Goal: Information Seeking & Learning: Find specific fact

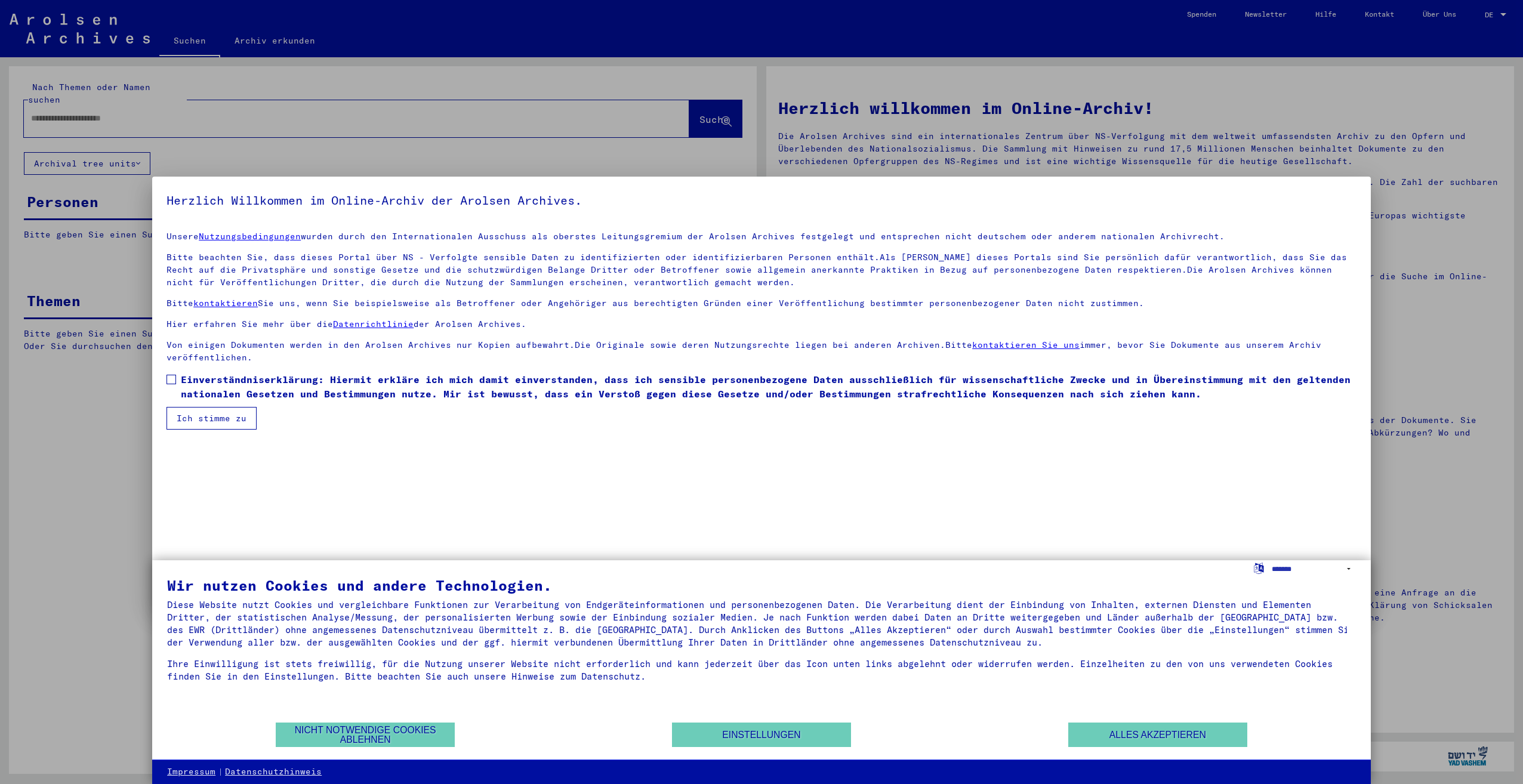
click at [173, 382] on span at bounding box center [171, 379] width 9 height 9
click at [223, 417] on button "Ich stimme zu" at bounding box center [211, 418] width 90 height 23
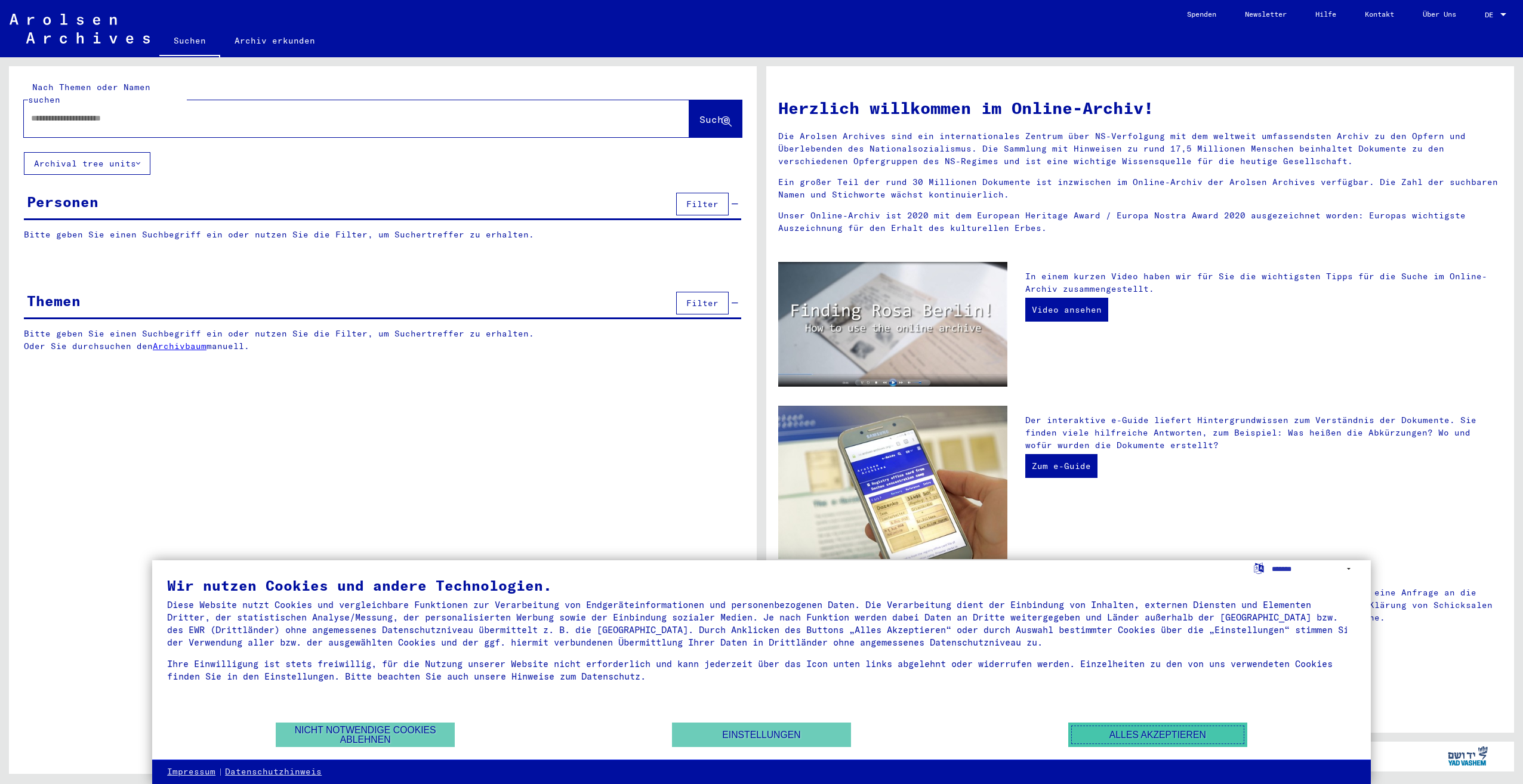
click at [1215, 734] on button "Alles akzeptieren" at bounding box center [1157, 734] width 179 height 25
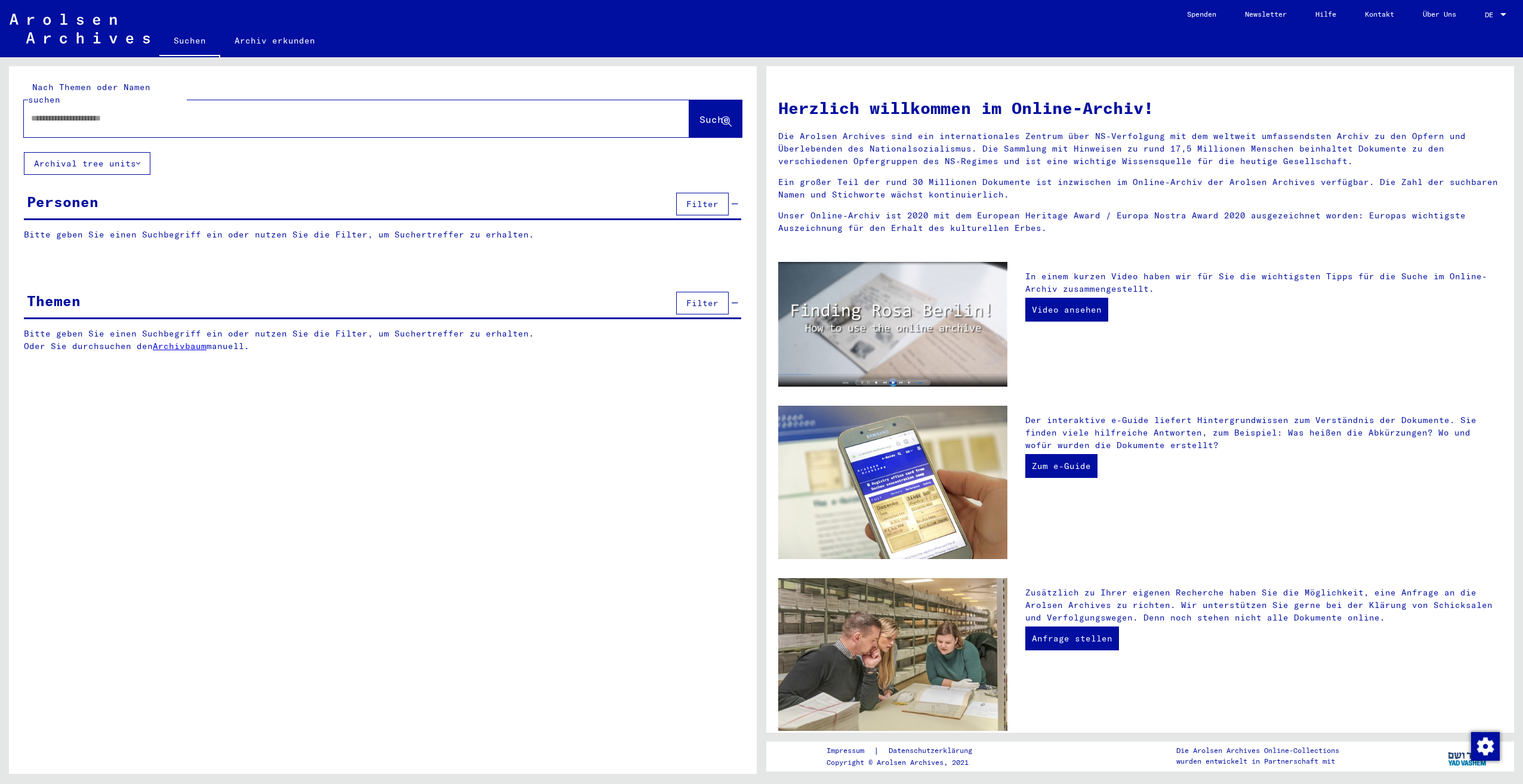
click at [283, 112] on input "text" at bounding box center [342, 118] width 622 height 13
type input "**********"
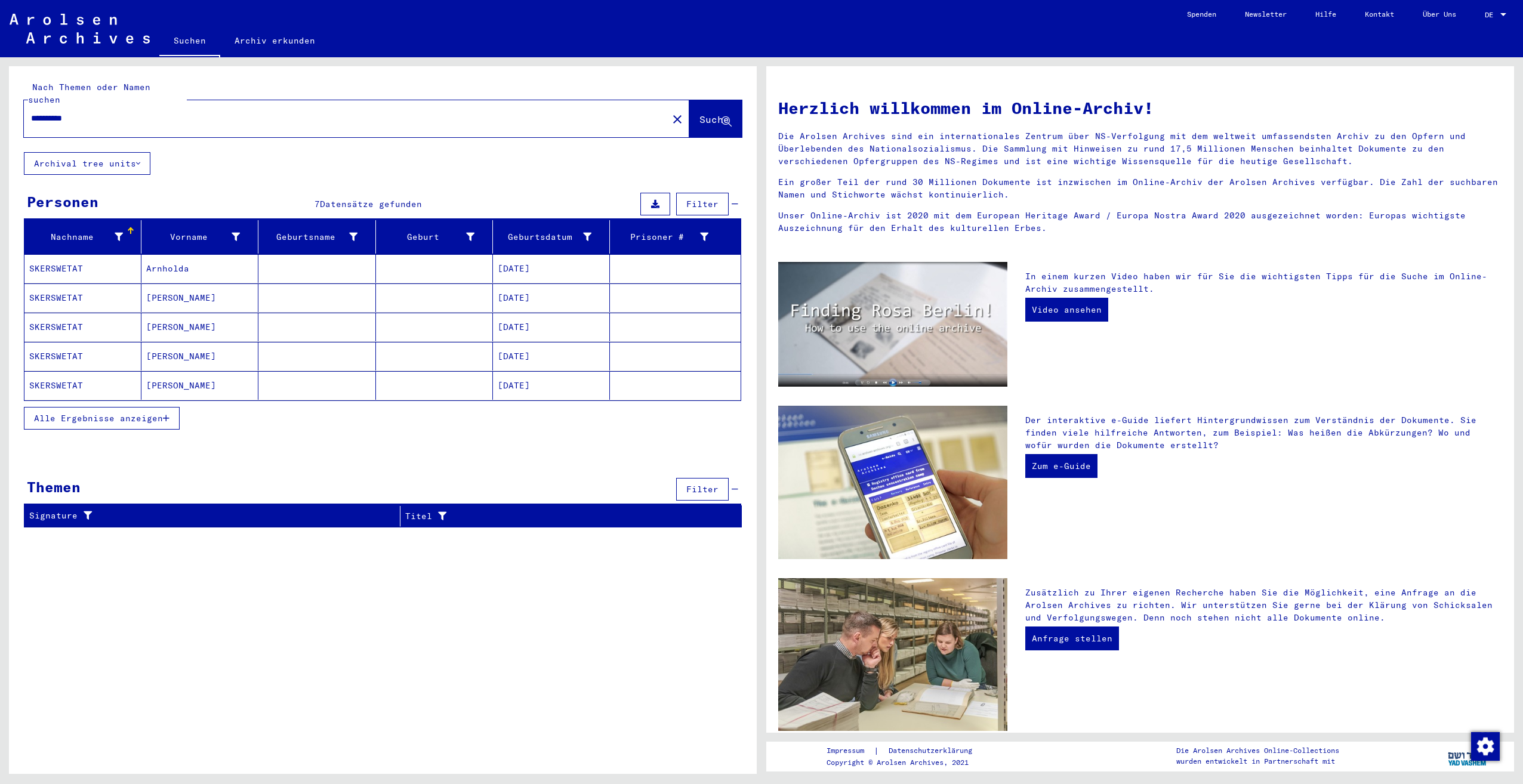
click at [63, 342] on mat-cell "SKERSWETAT" at bounding box center [83, 356] width 117 height 28
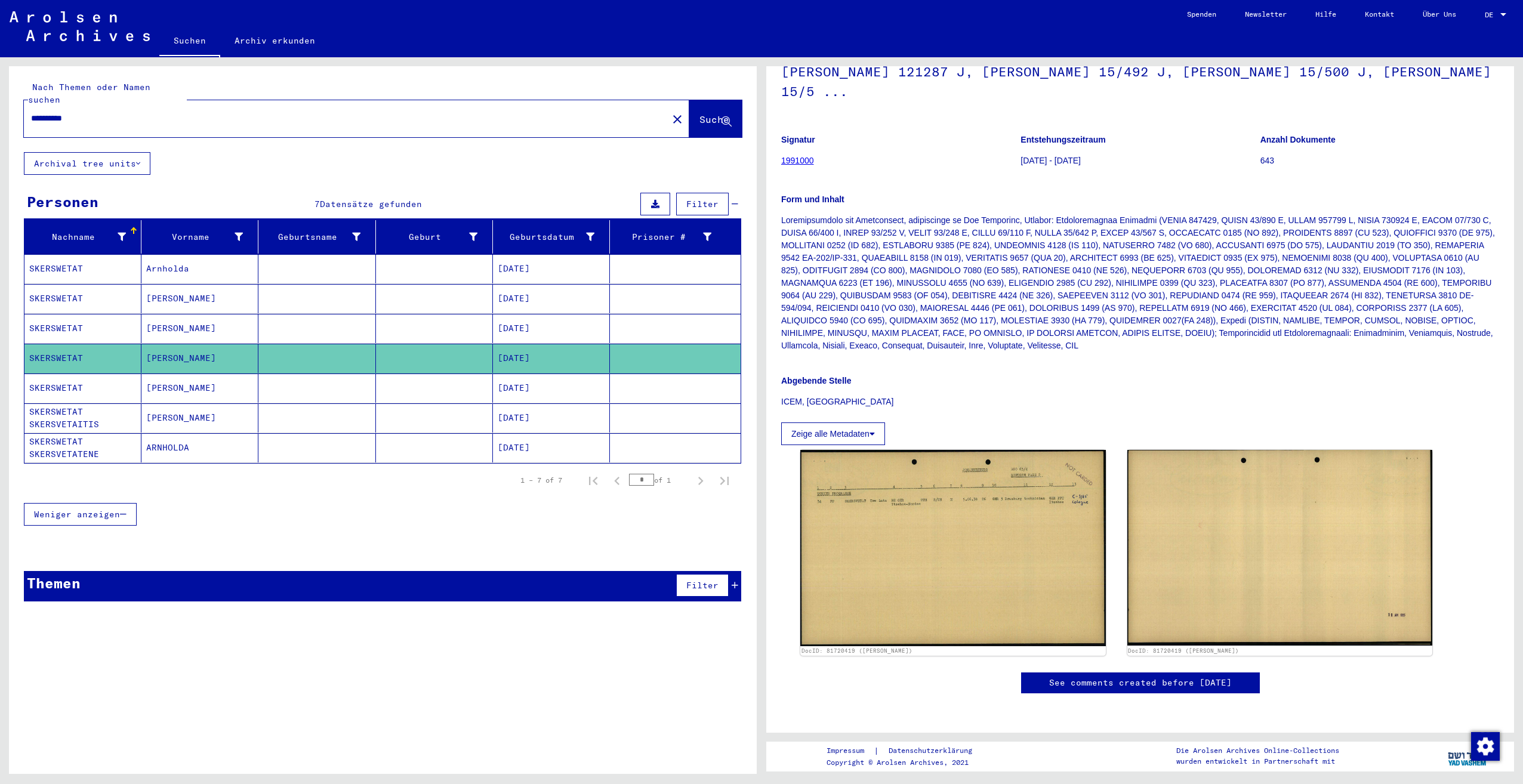
scroll to position [298, 0]
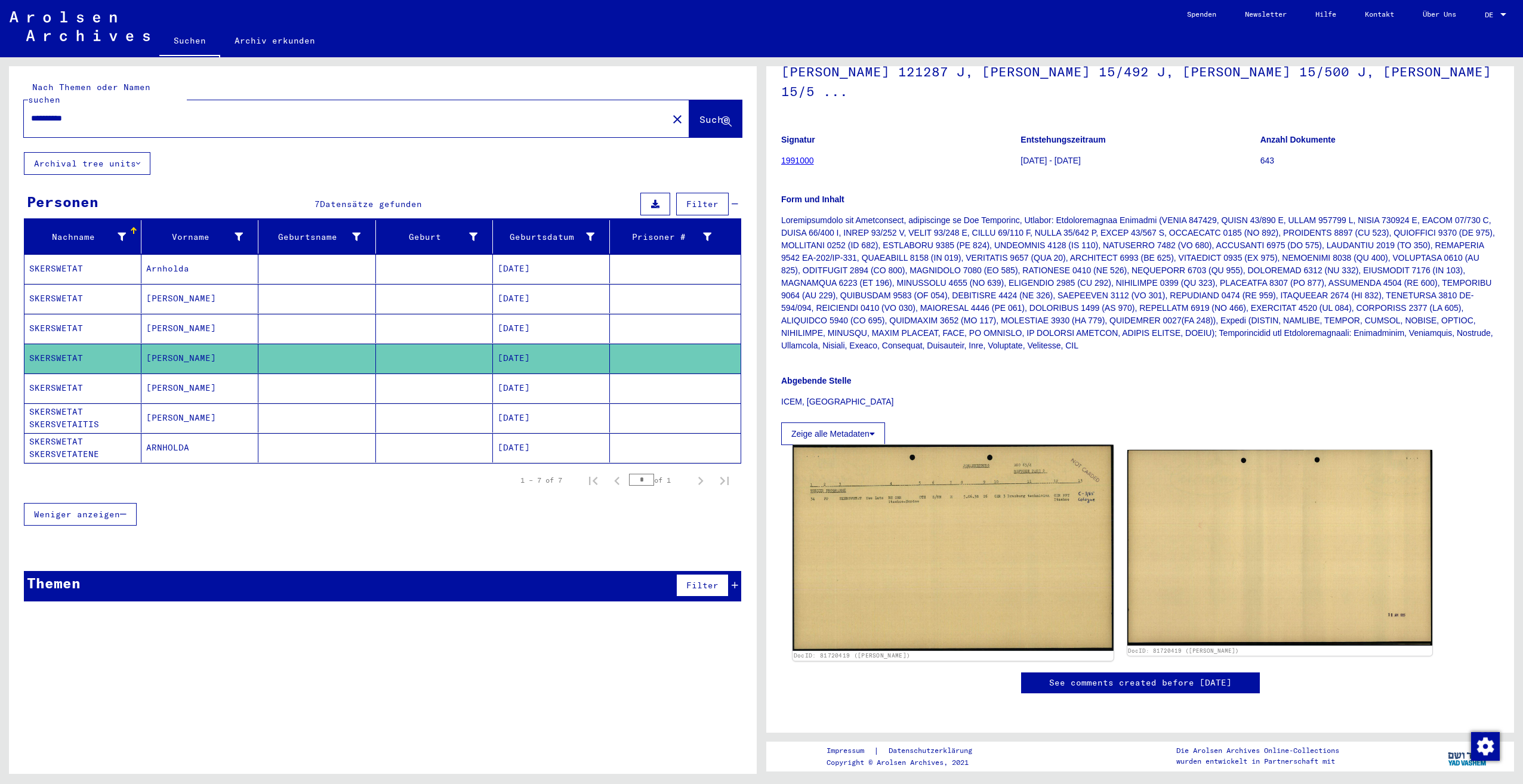
click at [975, 445] on img at bounding box center [952, 547] width 320 height 205
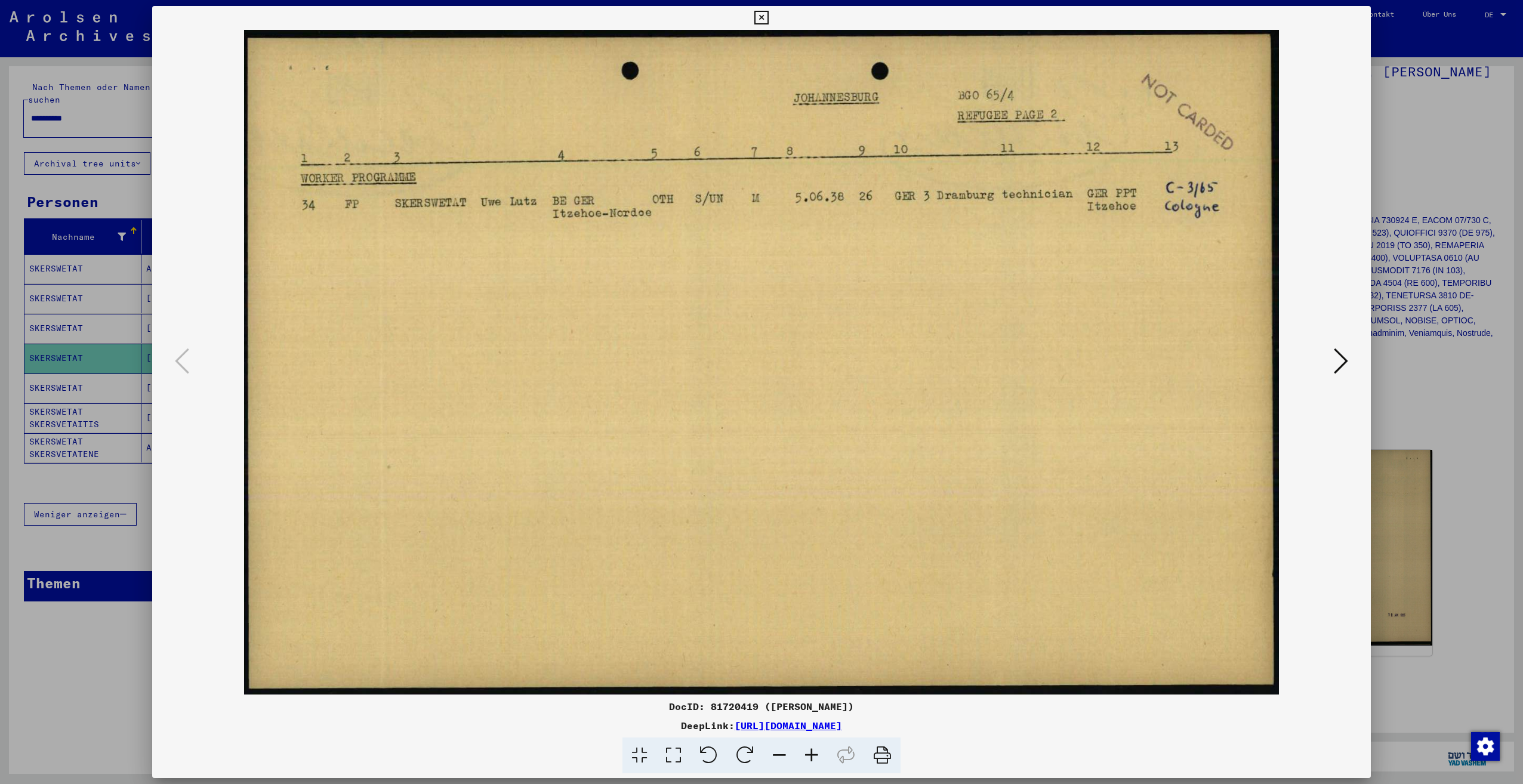
click at [1336, 358] on icon at bounding box center [1340, 360] width 15 height 28
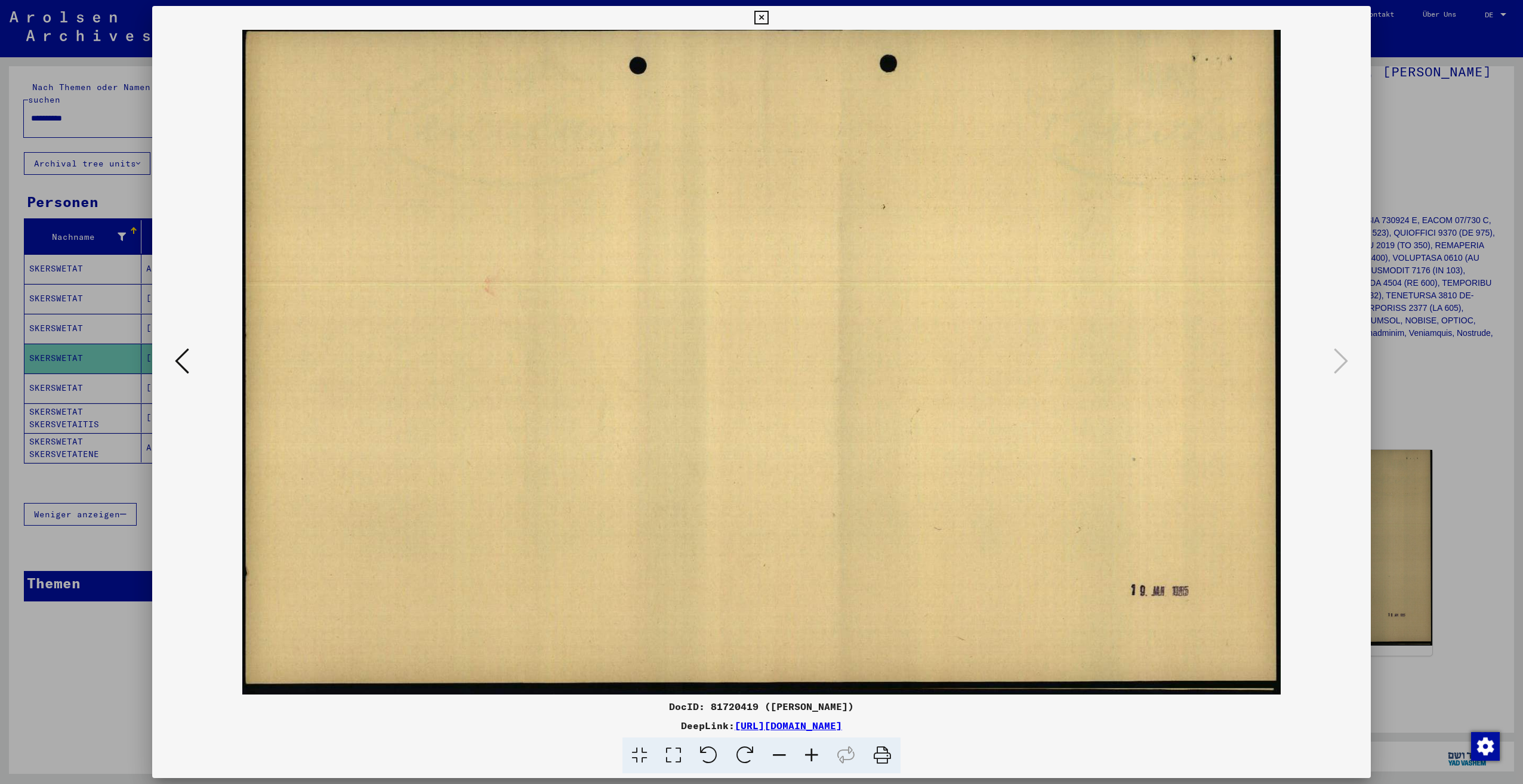
click at [187, 353] on icon at bounding box center [183, 360] width 15 height 28
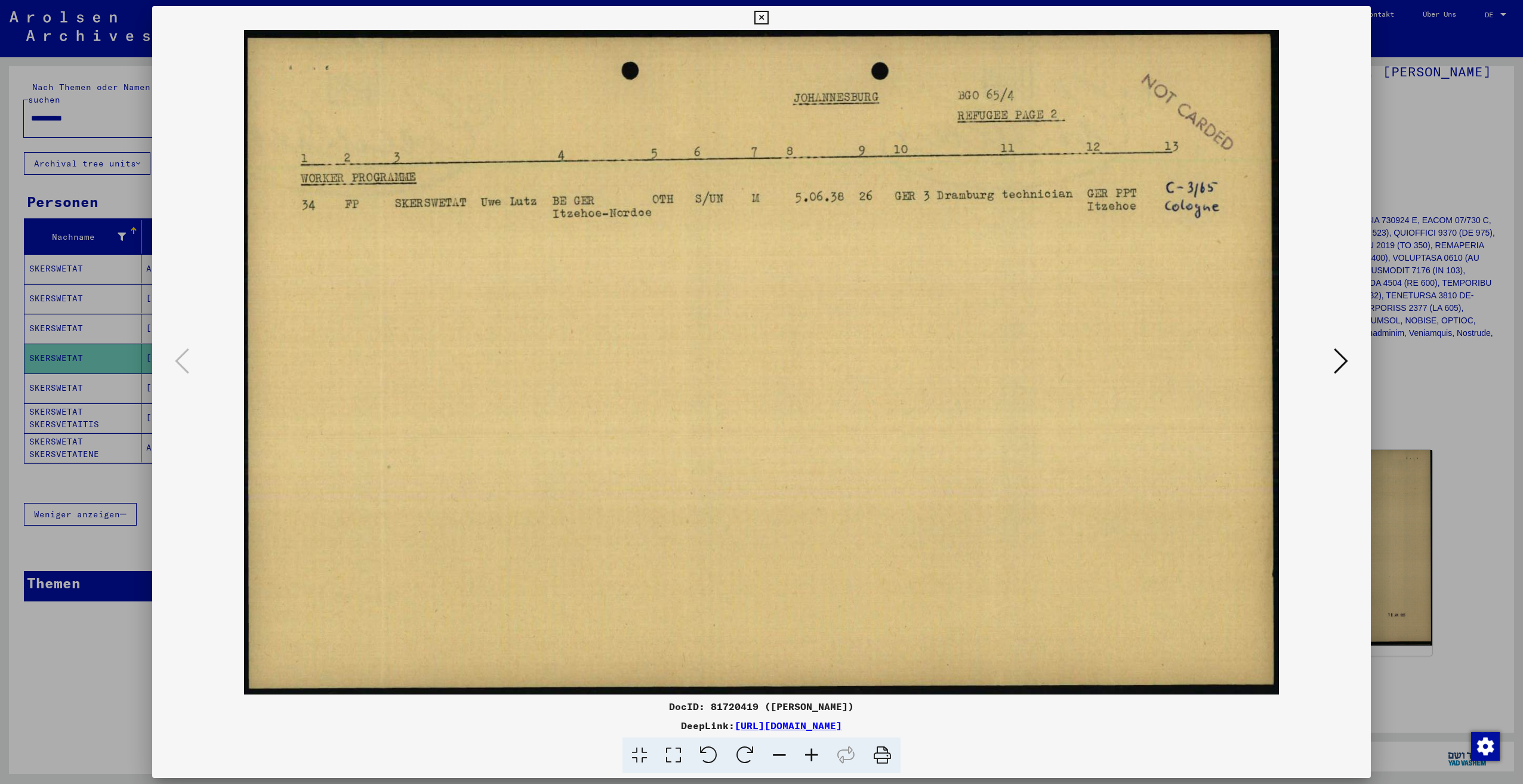
click at [762, 18] on icon at bounding box center [761, 18] width 14 height 15
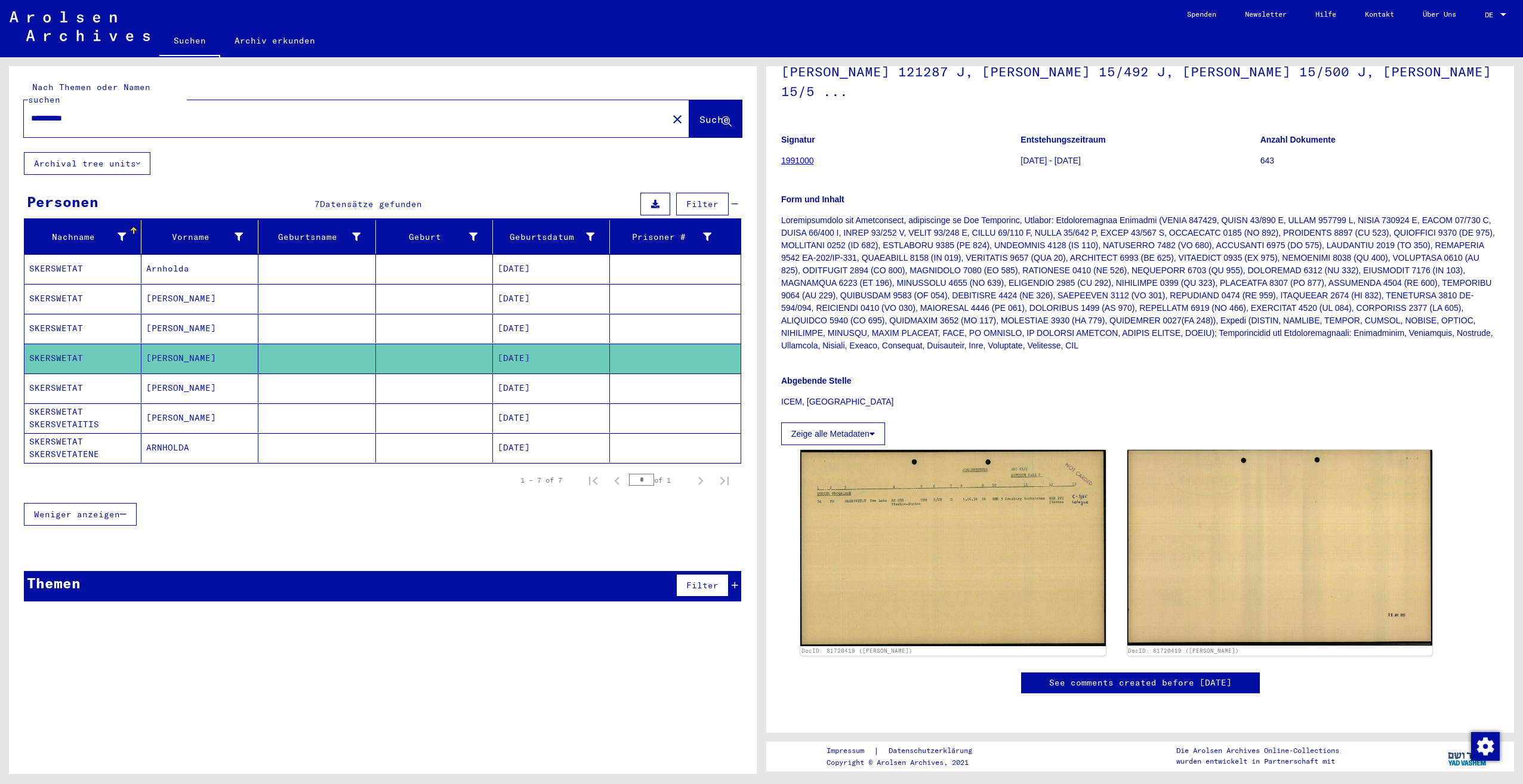
scroll to position [119, 0]
click at [792, 156] on link "1991000" at bounding box center [797, 160] width 33 height 9
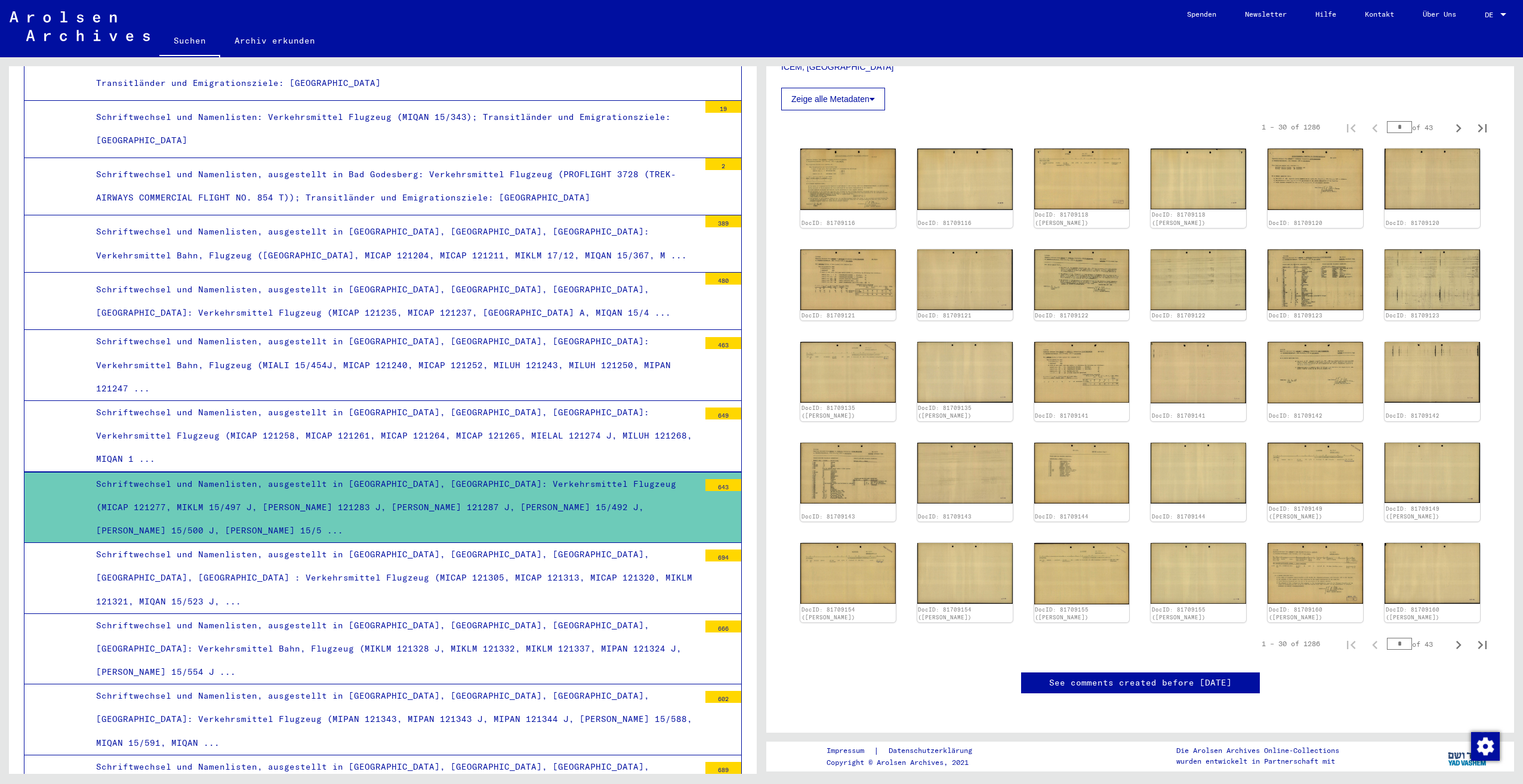
scroll to position [536, 0]
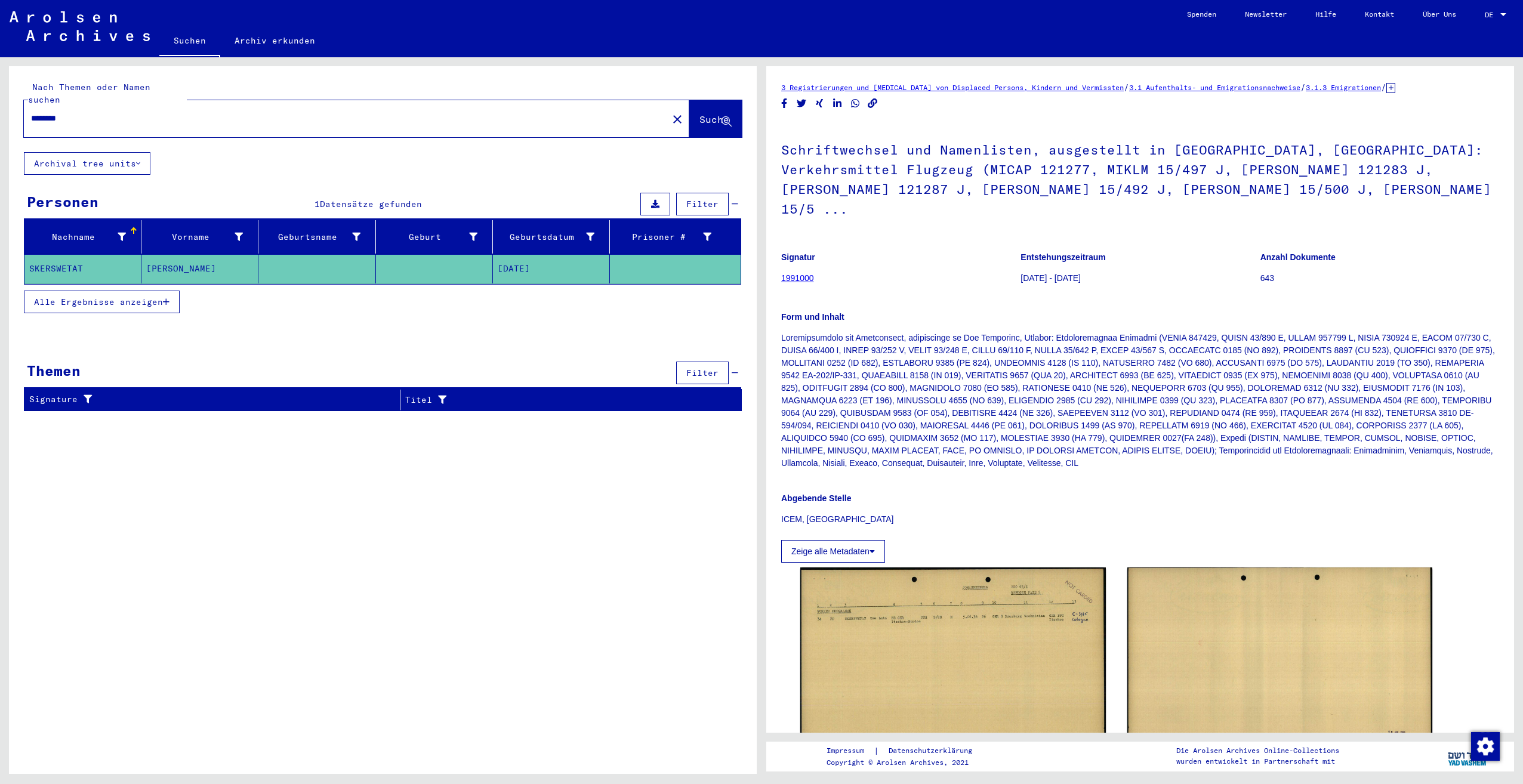
drag, startPoint x: 122, startPoint y: 108, endPoint x: -3, endPoint y: 100, distance: 125.3
click at [0, 100] on html "Suchen Archiv erkunden Spenden Newsletter Hilfe Kontakt Über Uns Suchen Archiv …" at bounding box center [762, 392] width 1523 height 784
type input "**********"
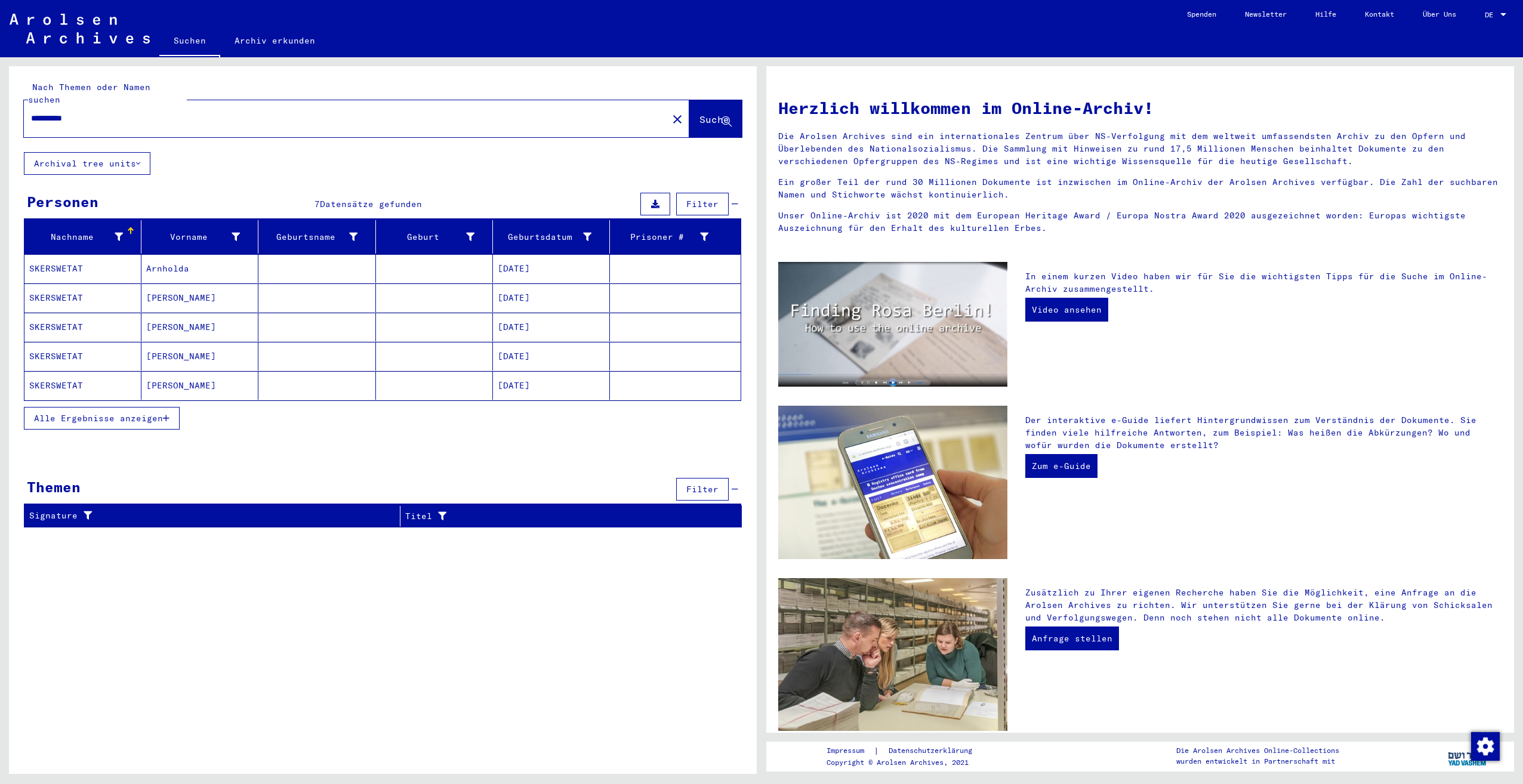
click at [61, 371] on mat-cell "SKERSWETAT" at bounding box center [83, 384] width 117 height 28
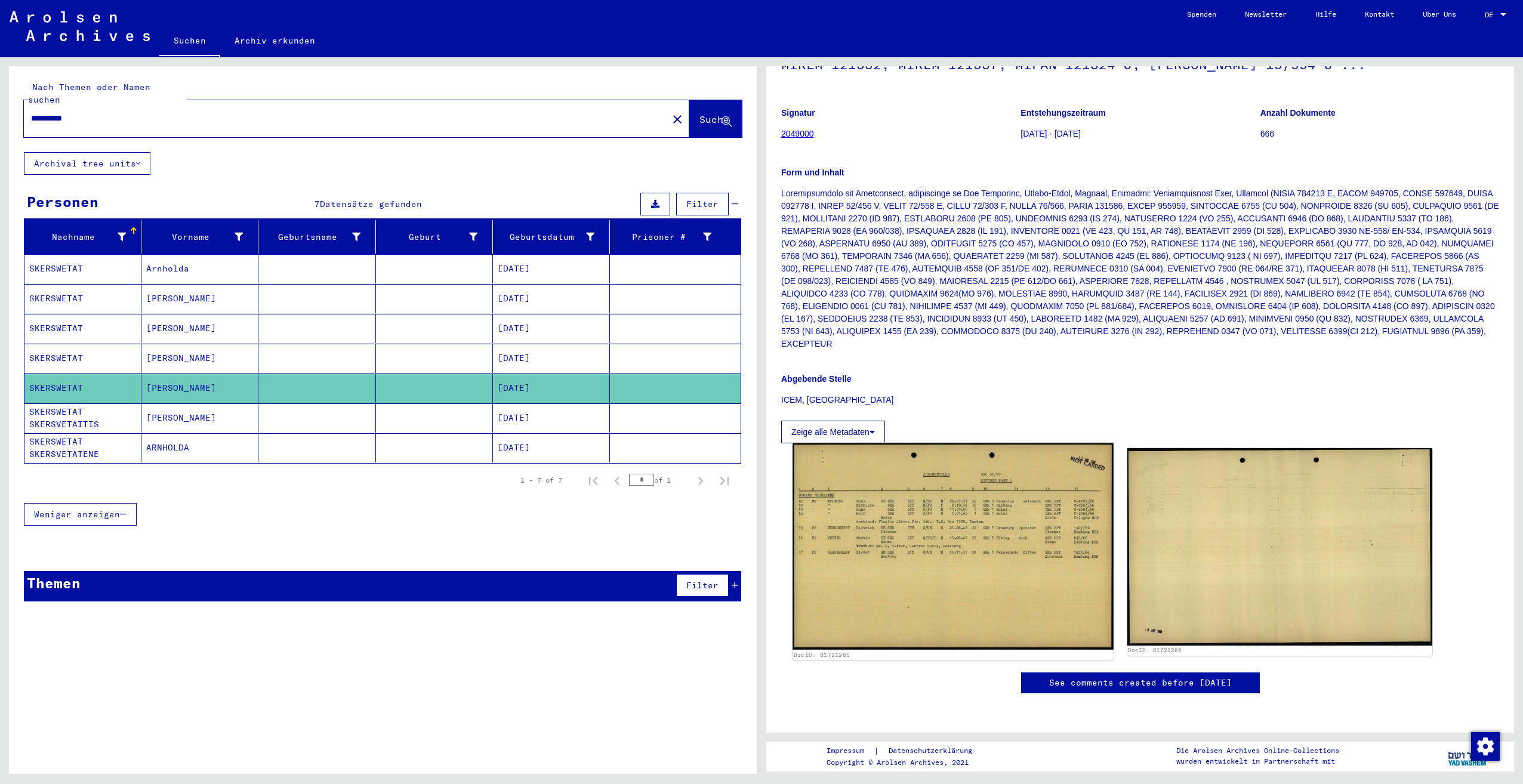
scroll to position [203, 0]
click at [914, 465] on img at bounding box center [952, 546] width 320 height 206
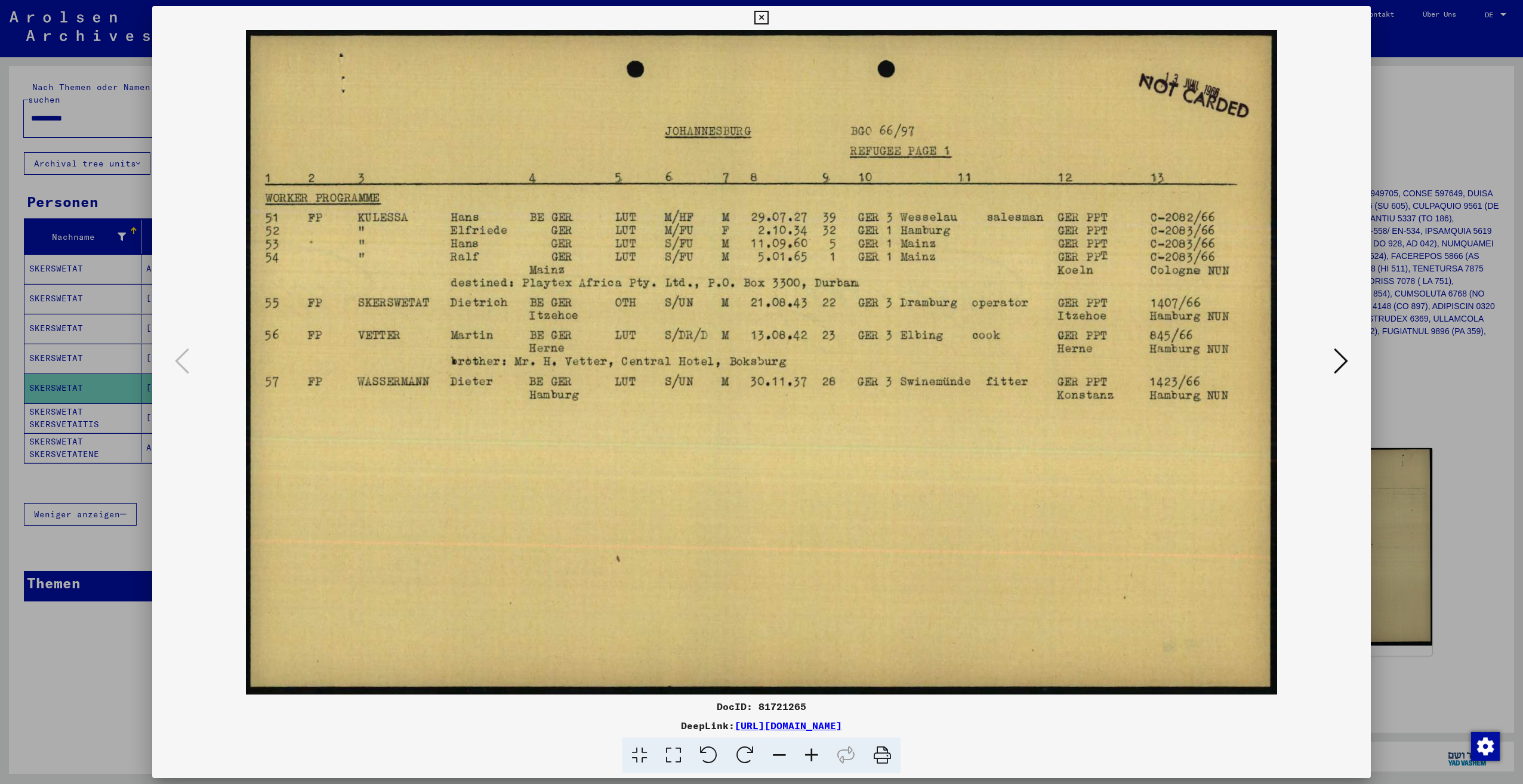
click at [759, 17] on icon at bounding box center [761, 18] width 14 height 15
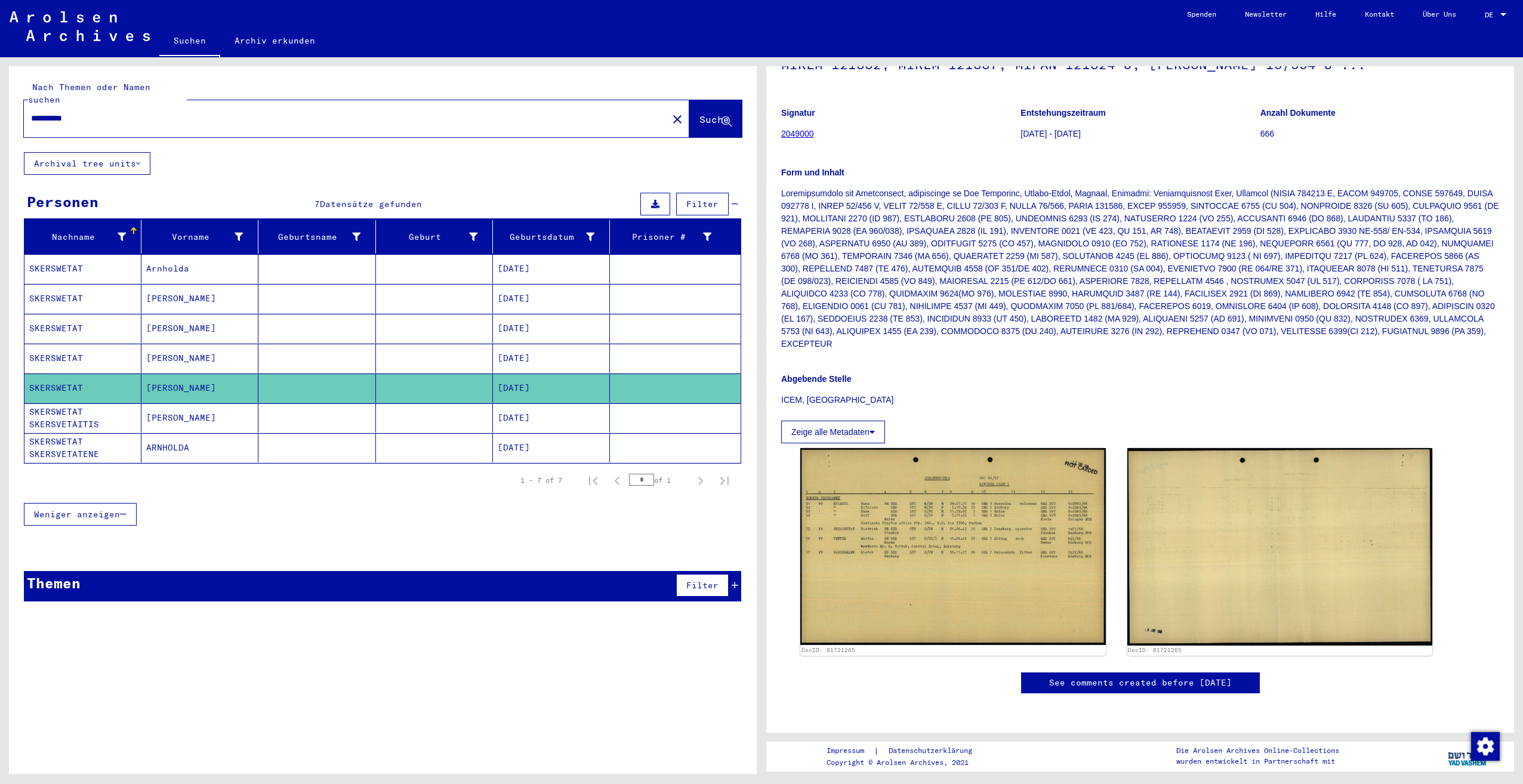
click at [45, 255] on mat-cell "SKERSWETAT" at bounding box center [83, 269] width 117 height 29
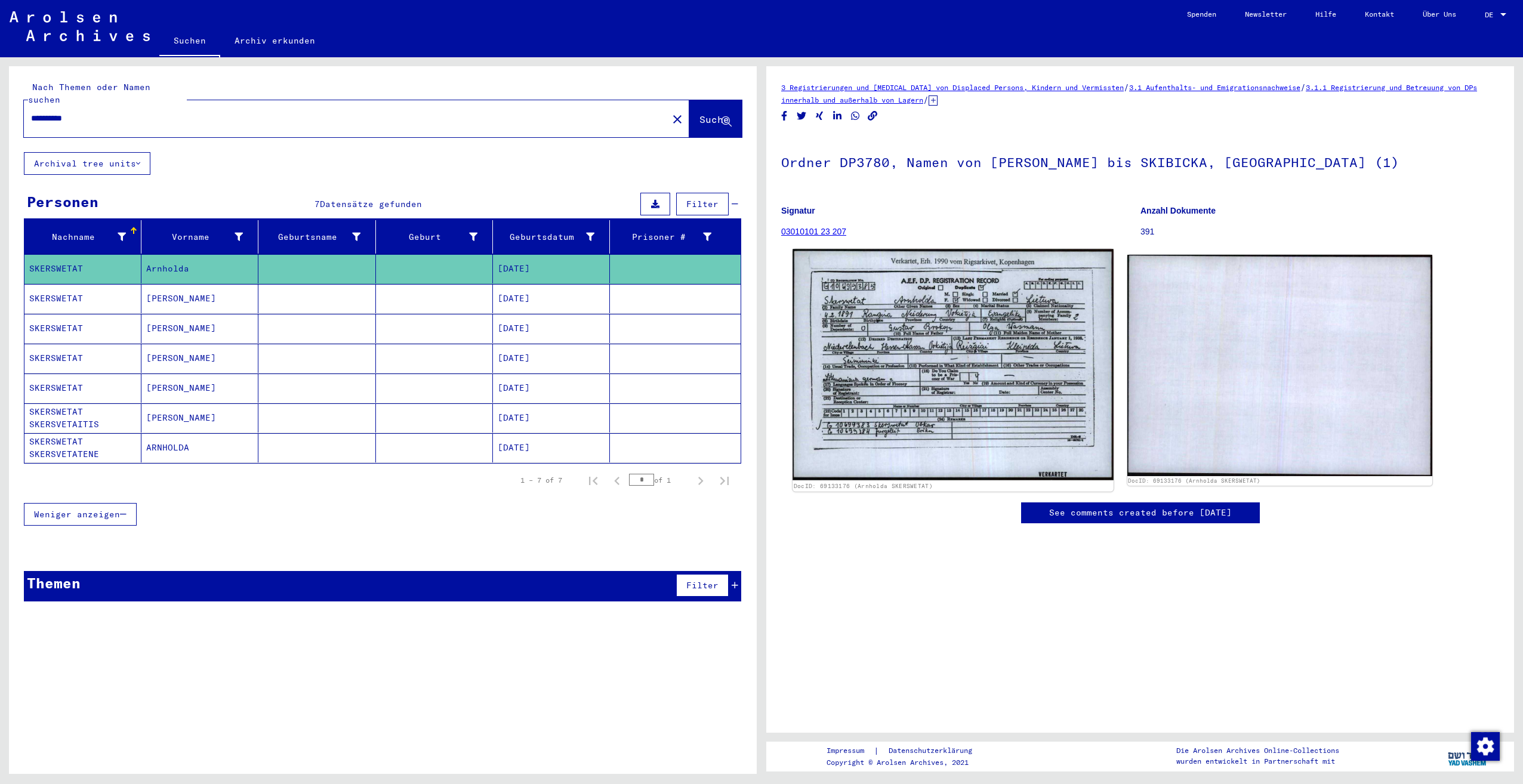
click at [890, 338] on img at bounding box center [952, 365] width 320 height 231
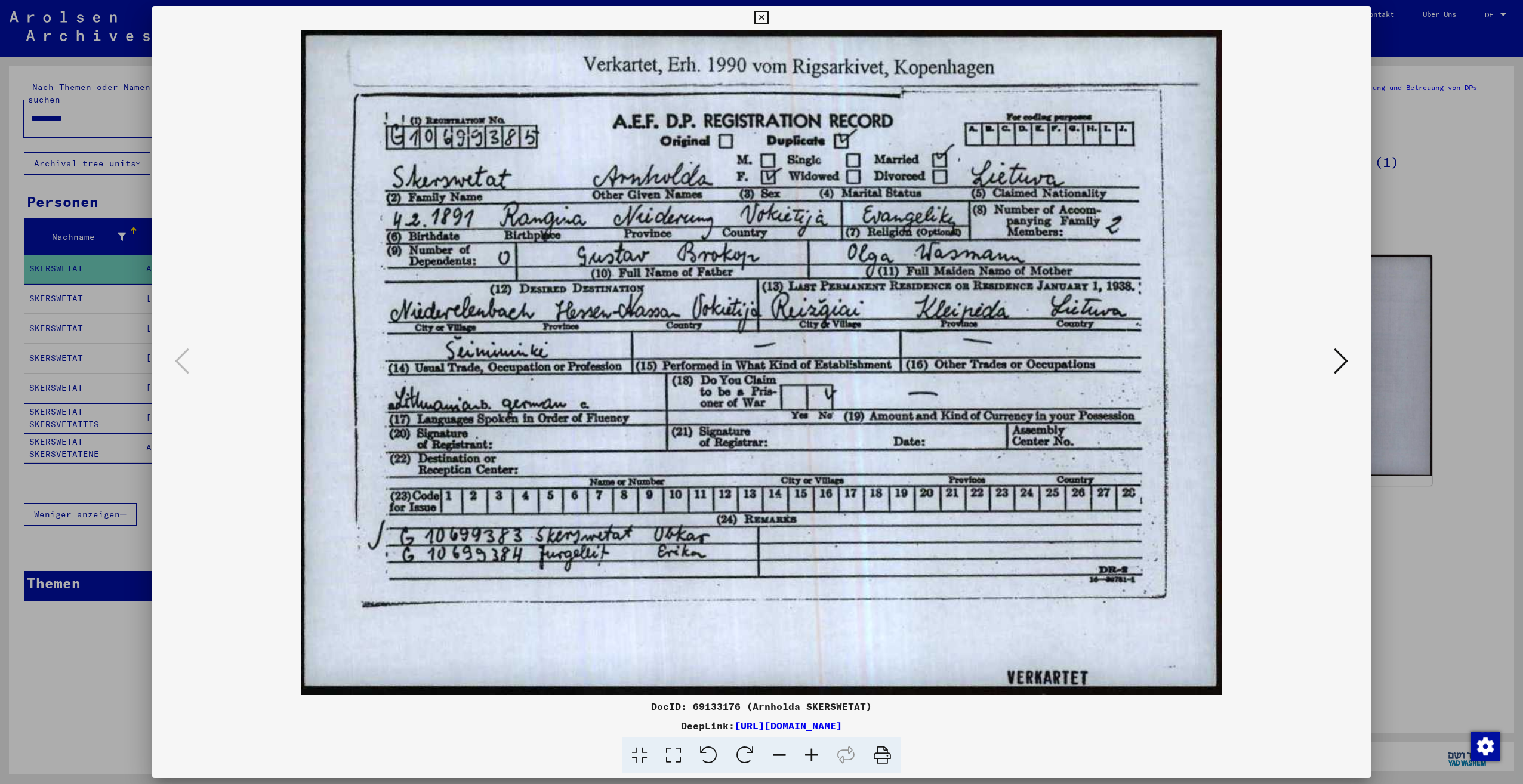
click at [761, 19] on icon at bounding box center [761, 18] width 14 height 15
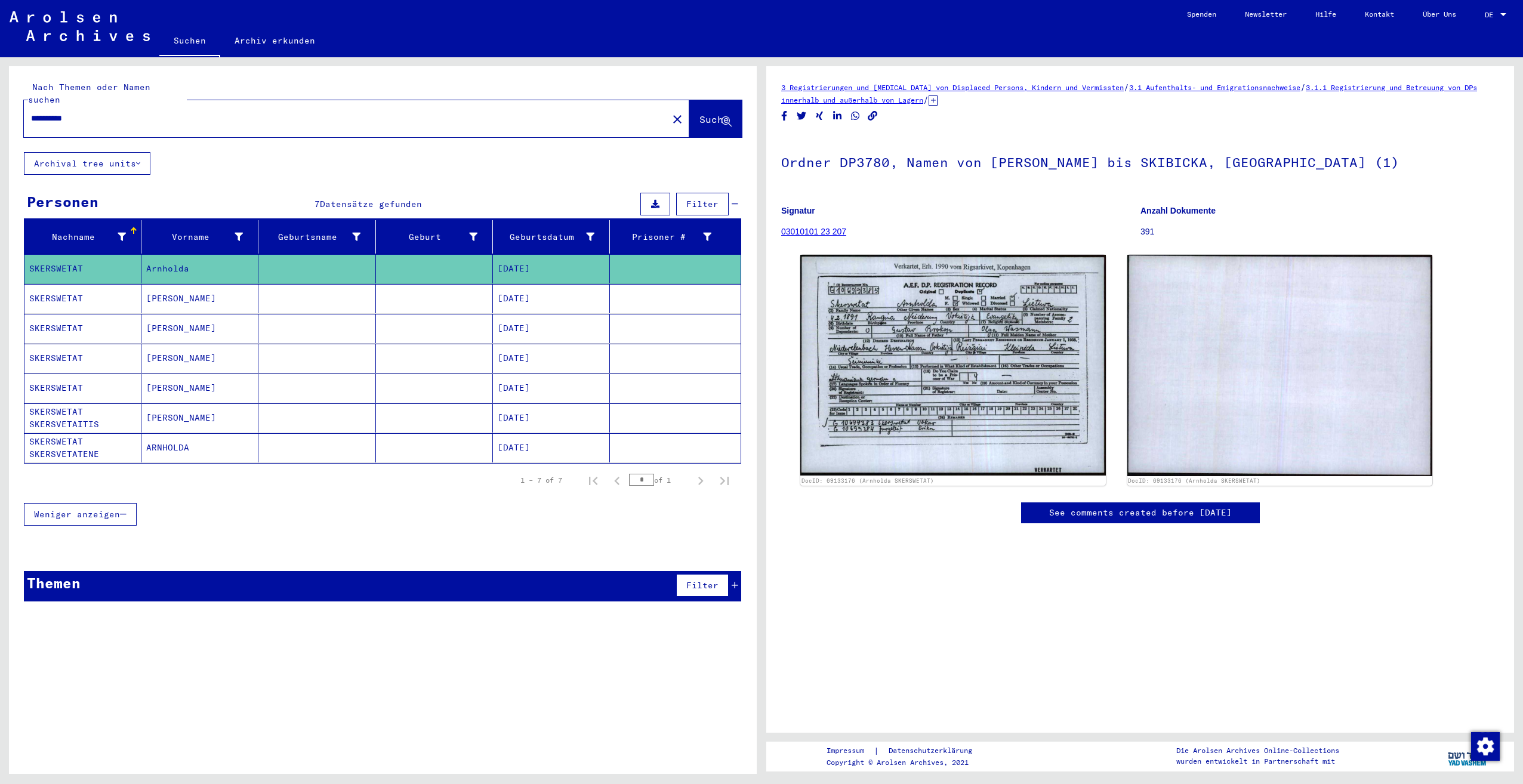
click at [51, 285] on mat-cell "SKERSWETAT" at bounding box center [83, 299] width 117 height 29
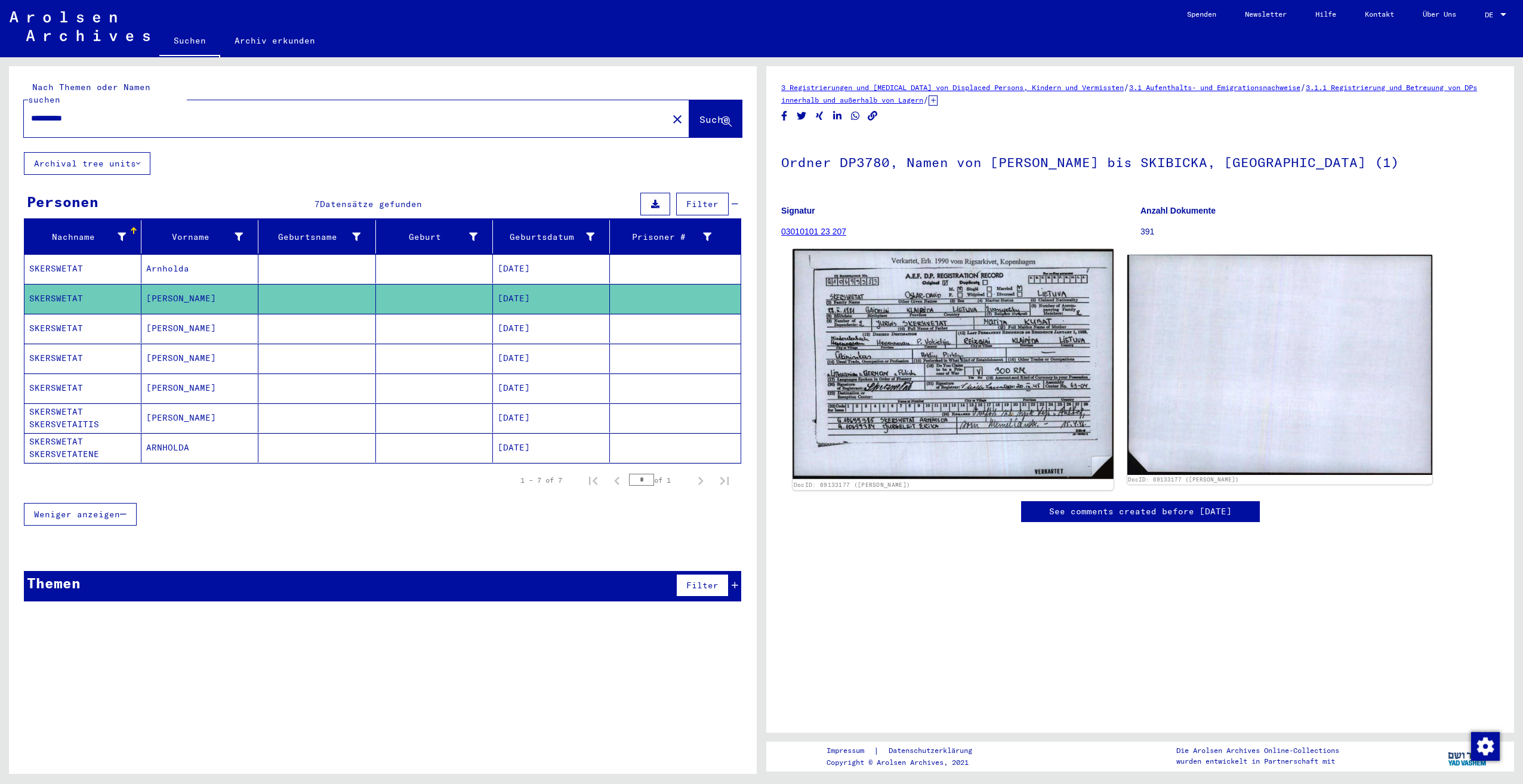
click at [1004, 326] on img at bounding box center [952, 364] width 320 height 230
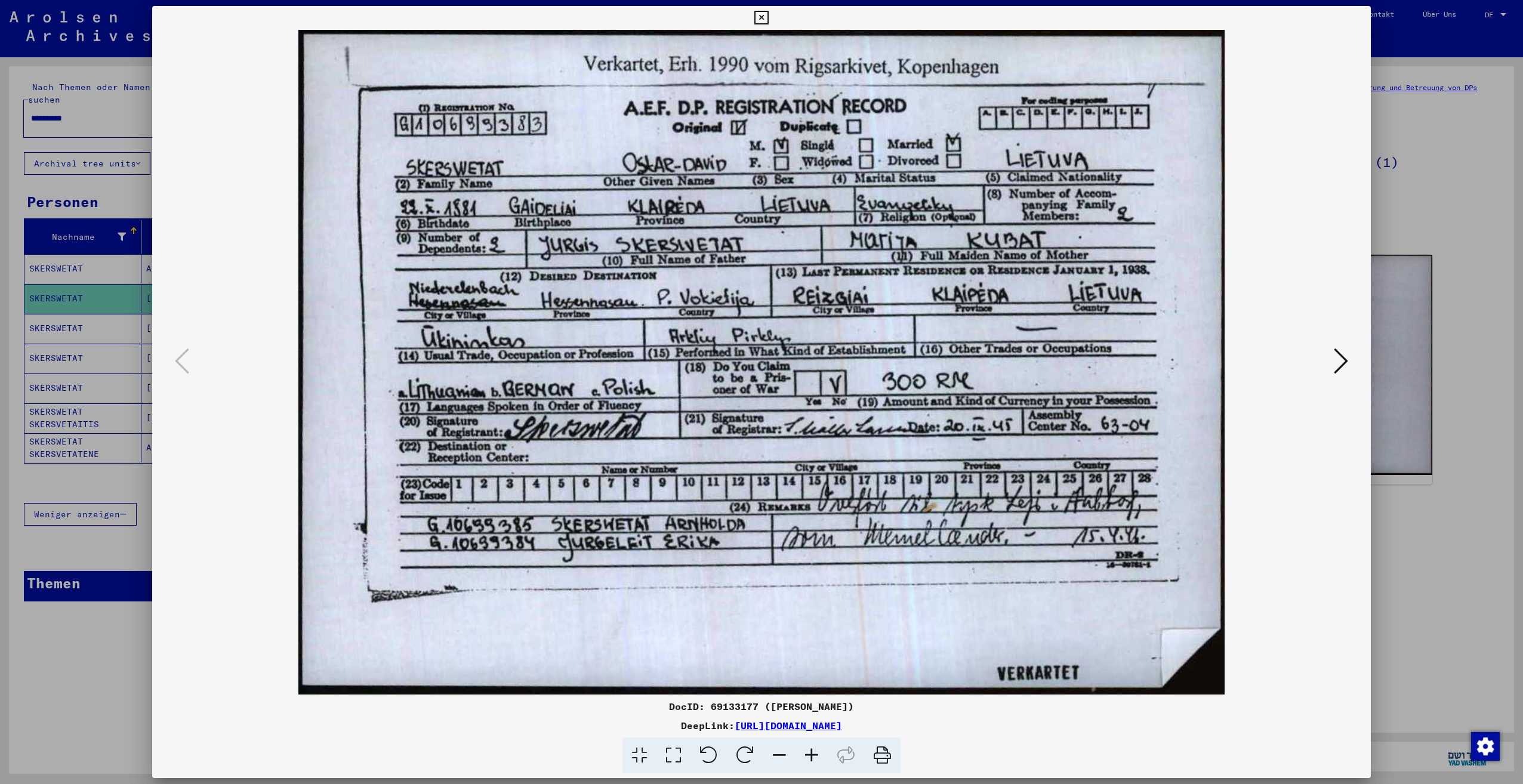
click at [757, 19] on icon at bounding box center [761, 18] width 14 height 15
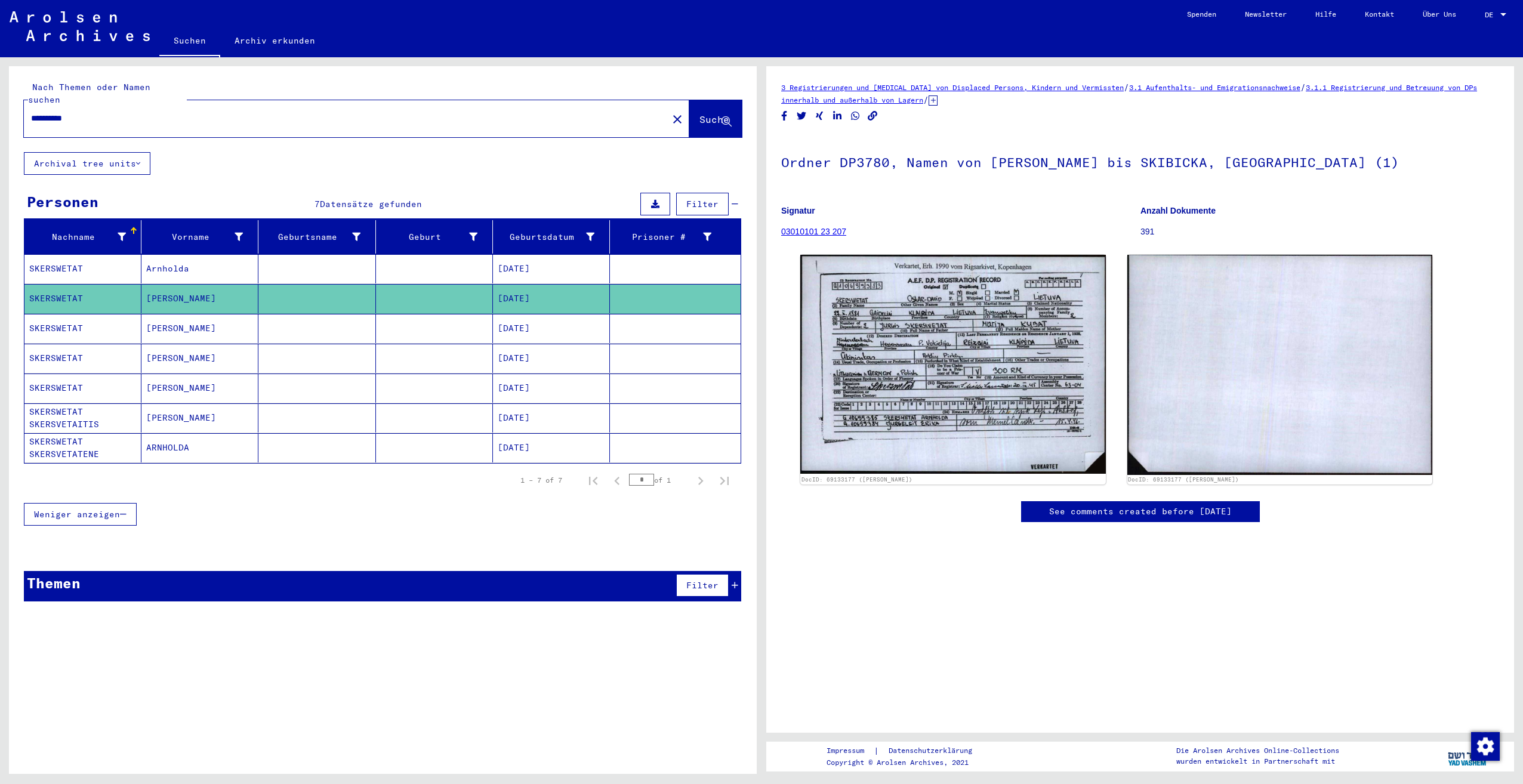
click at [57, 403] on mat-cell "SKERSWETAT SKERSVETAITIS" at bounding box center [83, 418] width 117 height 29
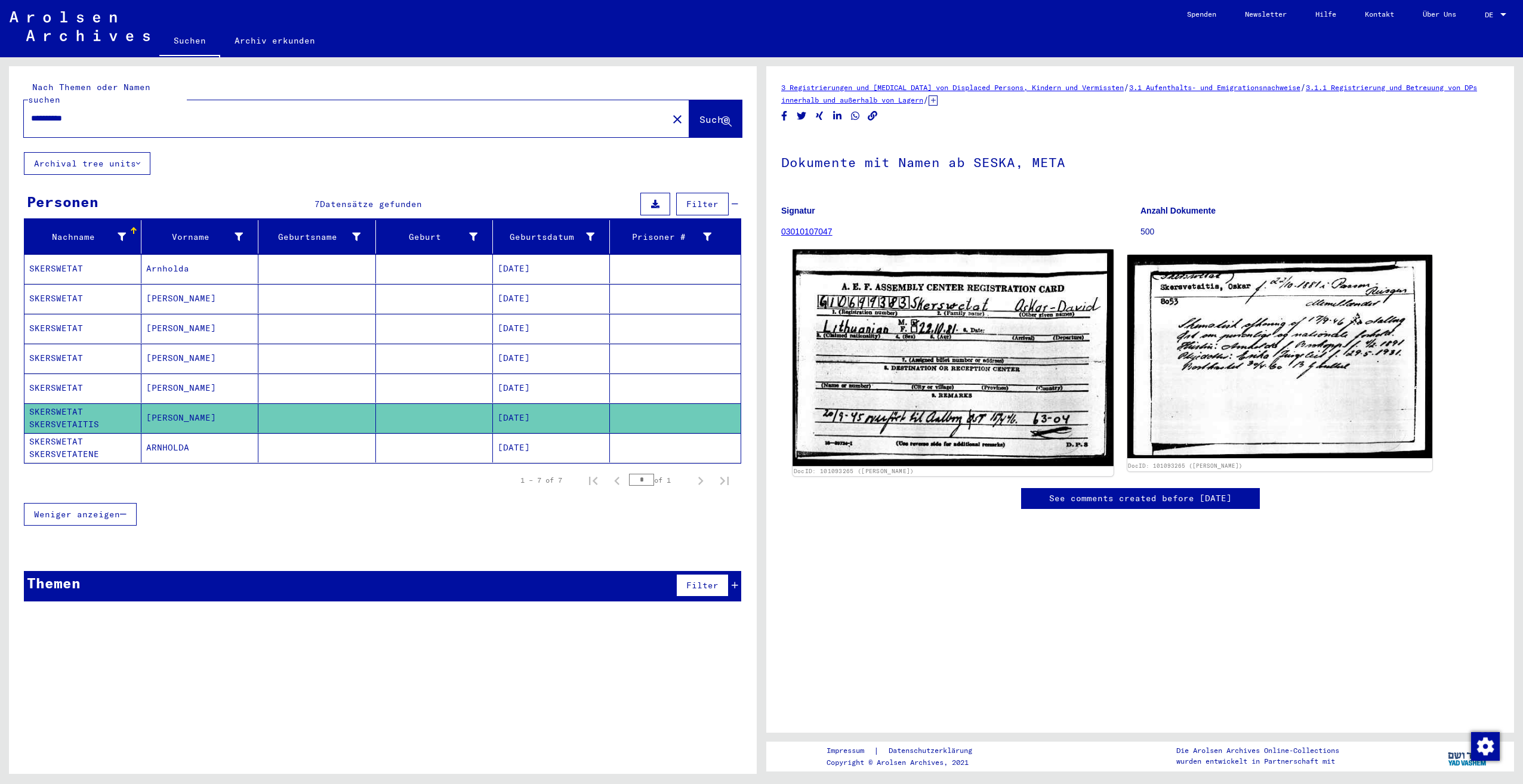
click at [890, 361] on img at bounding box center [952, 358] width 320 height 216
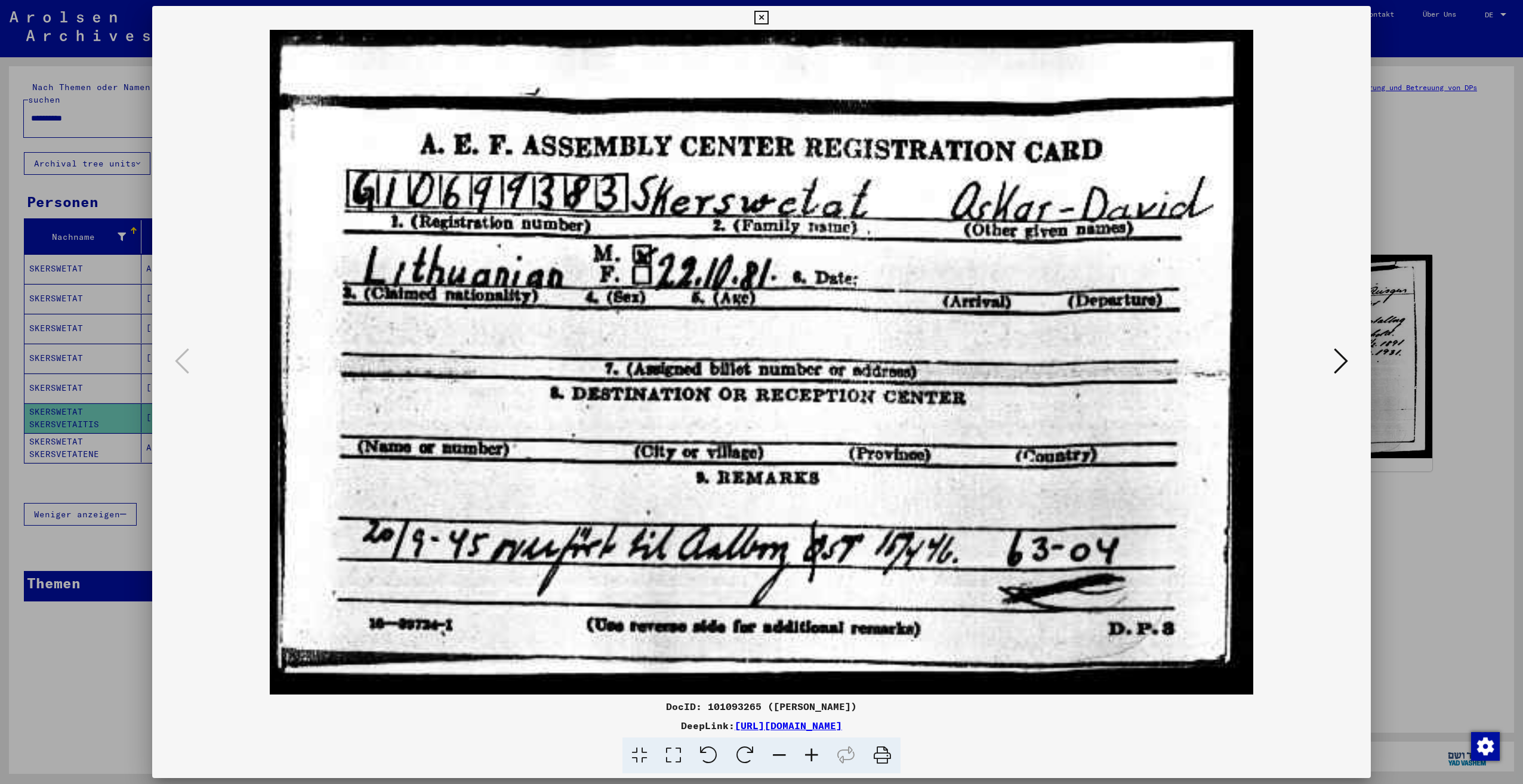
click at [762, 18] on icon at bounding box center [761, 18] width 14 height 15
